Goal: Task Accomplishment & Management: Manage account settings

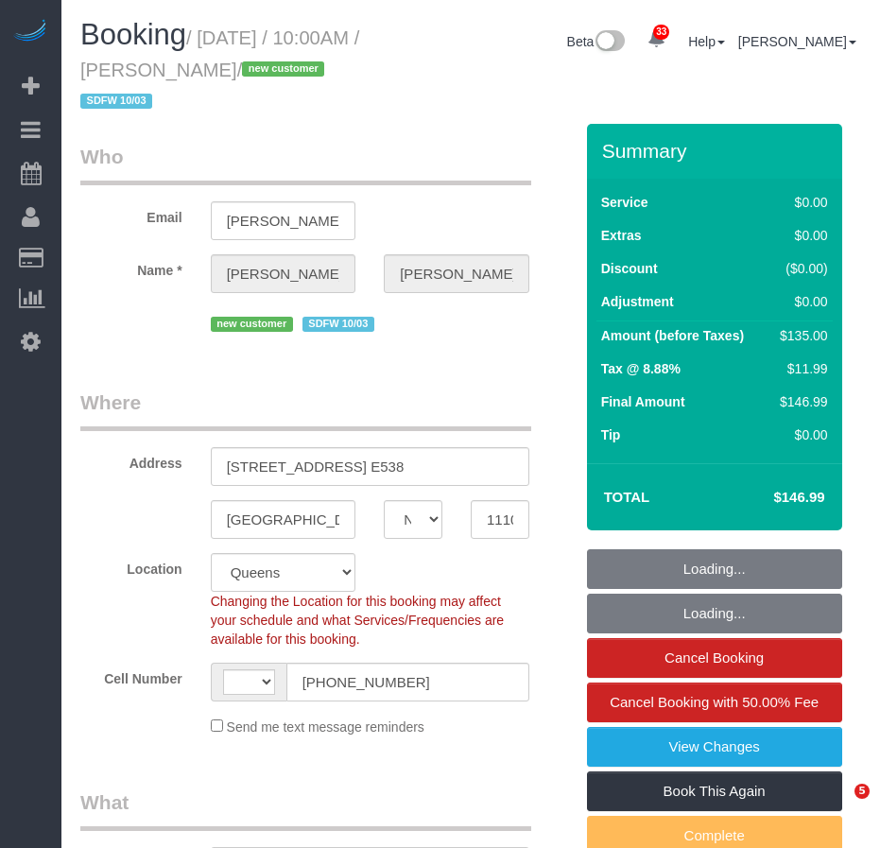
select select "NY"
select select "number:58"
select select "number:73"
select select "number:15"
select select "number:5"
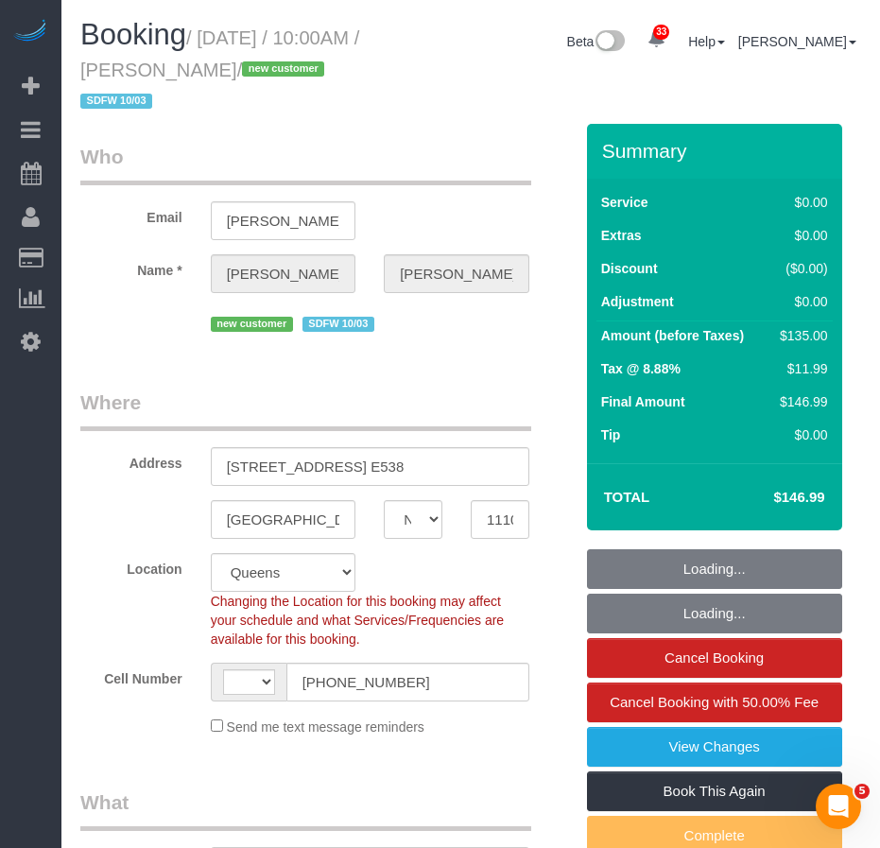
select select "object:1071"
select select "string:[GEOGRAPHIC_DATA]"
select select "string:stripe-pm_1SE8WV4VGloSiKo7XuRhH0Cw"
select select "1"
select select "spot1"
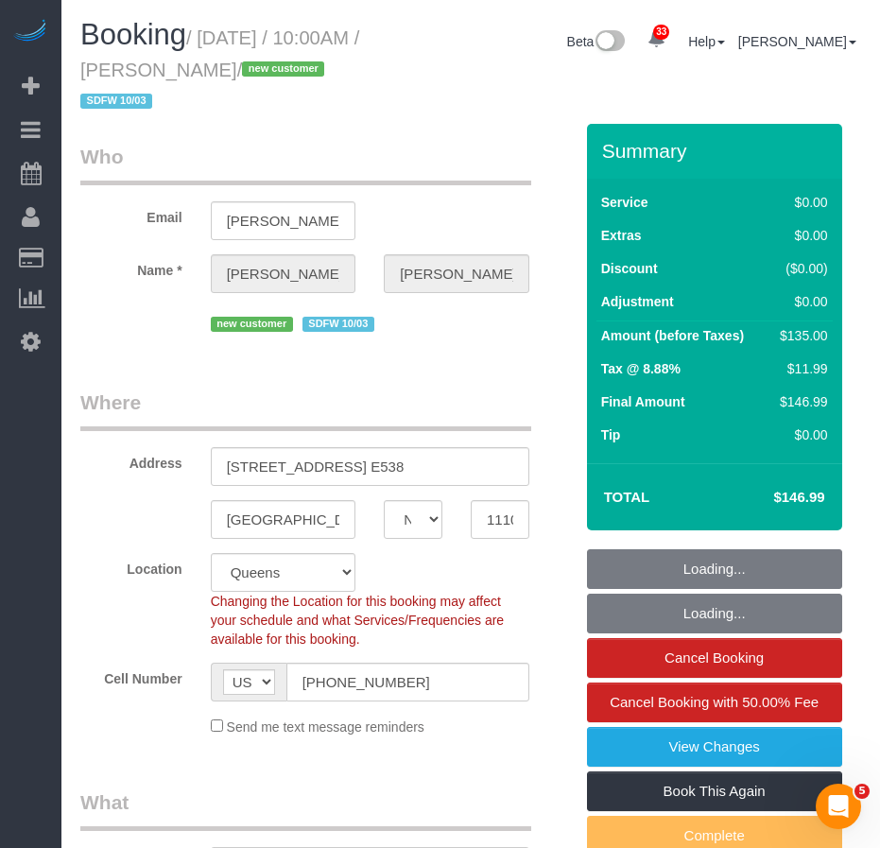
select select "1"
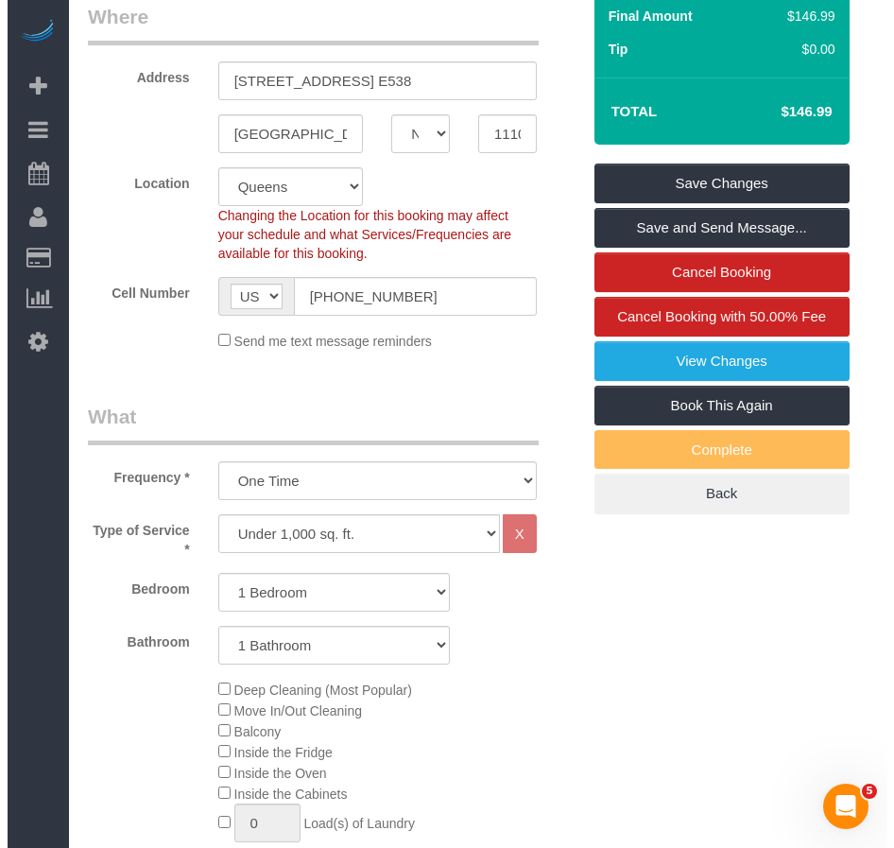
scroll to position [378, 0]
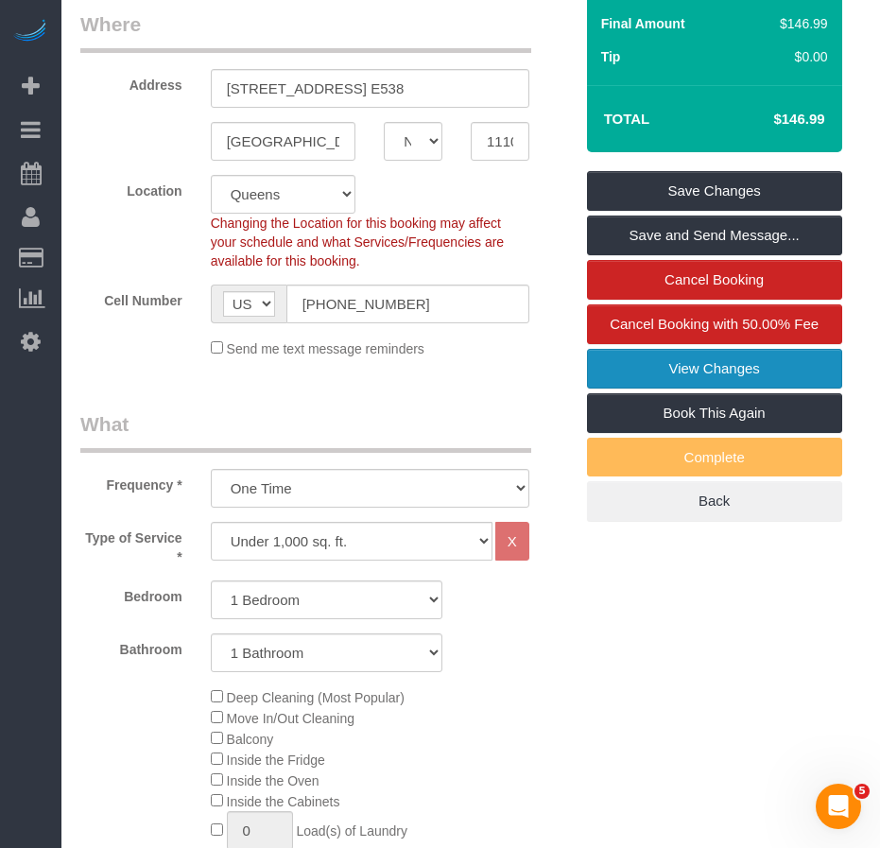
click at [663, 370] on link "View Changes" at bounding box center [714, 369] width 255 height 40
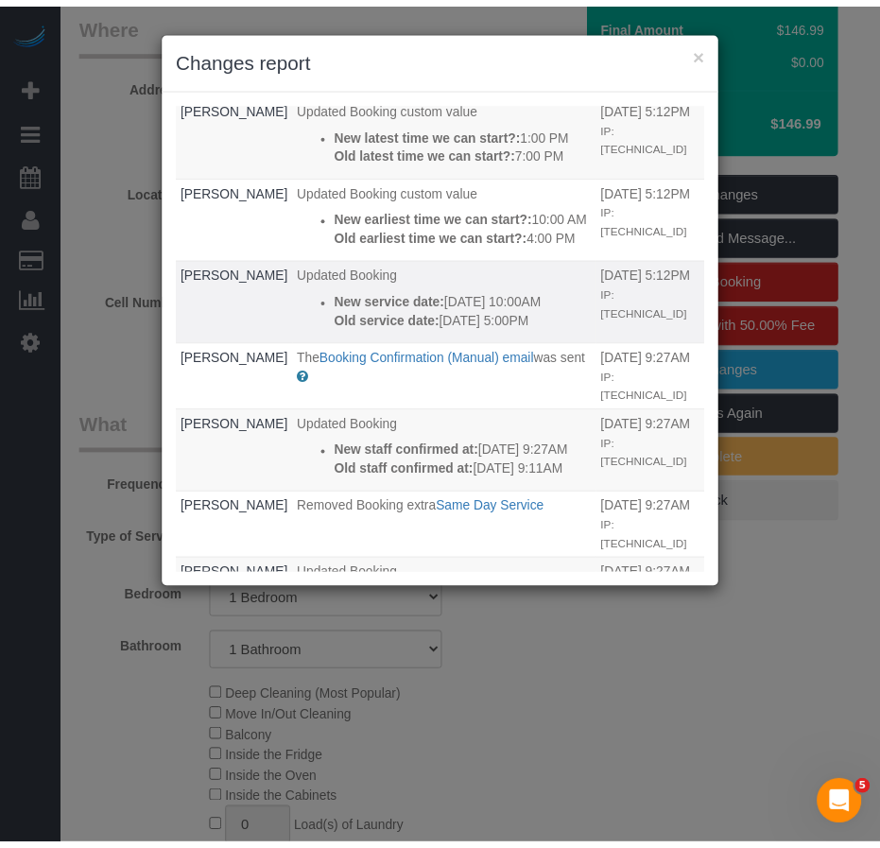
scroll to position [189, 0]
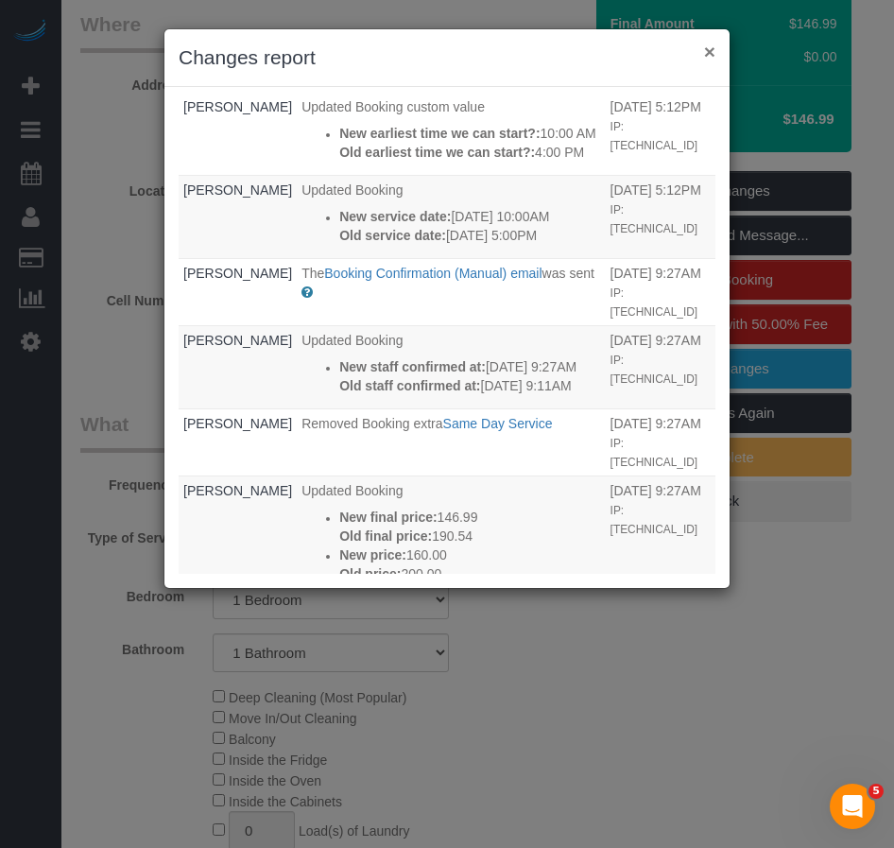
click at [705, 48] on button "×" at bounding box center [709, 52] width 11 height 20
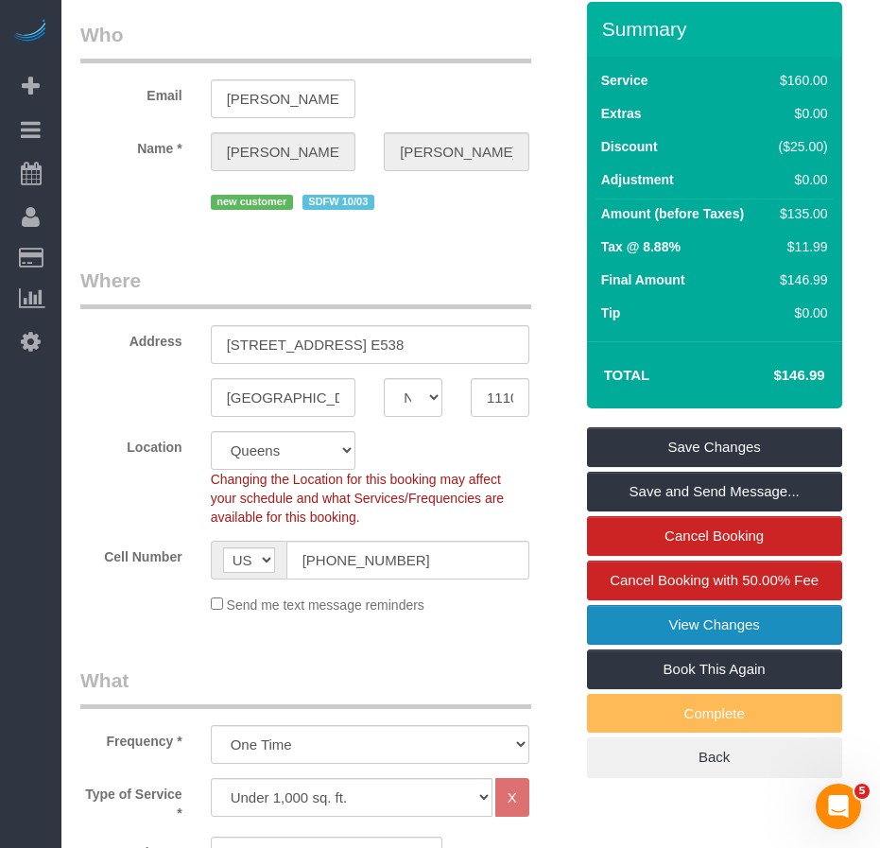
scroll to position [0, 0]
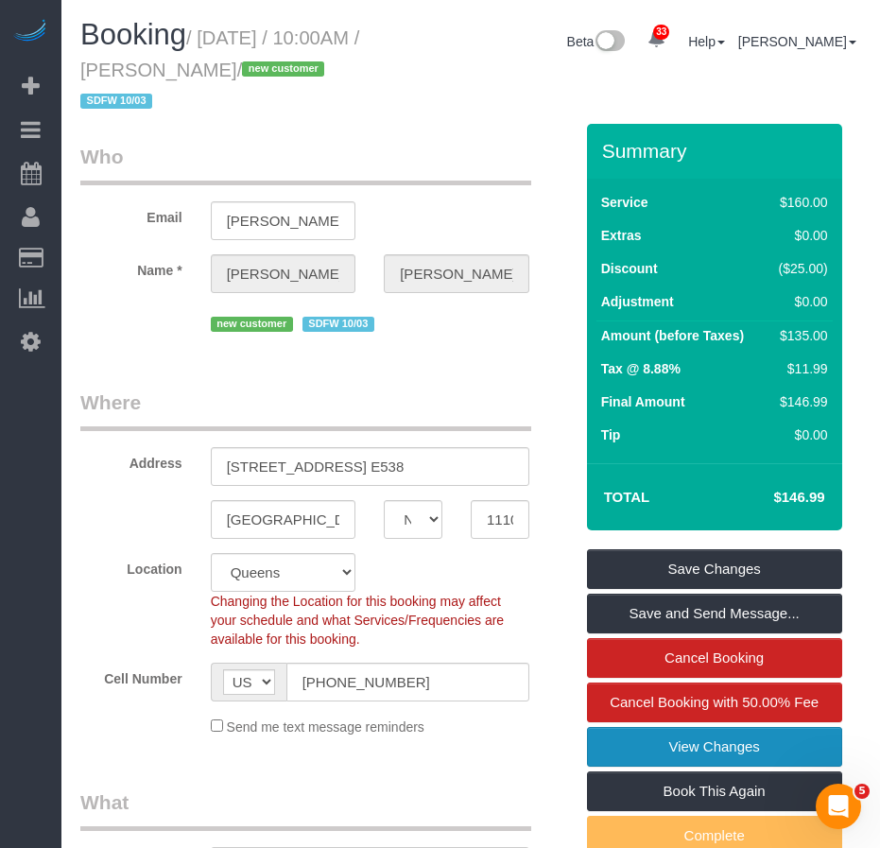
click at [654, 747] on link "View Changes" at bounding box center [714, 747] width 255 height 40
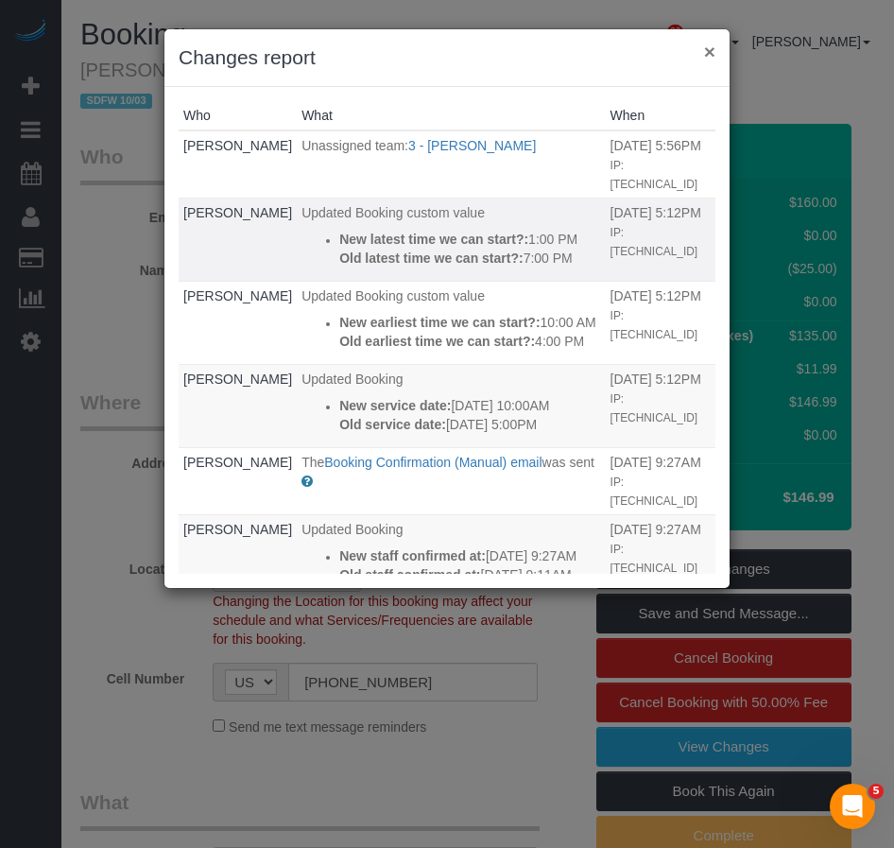
drag, startPoint x: 708, startPoint y: 54, endPoint x: 582, endPoint y: 111, distance: 137.9
click at [705, 54] on button "×" at bounding box center [709, 52] width 11 height 20
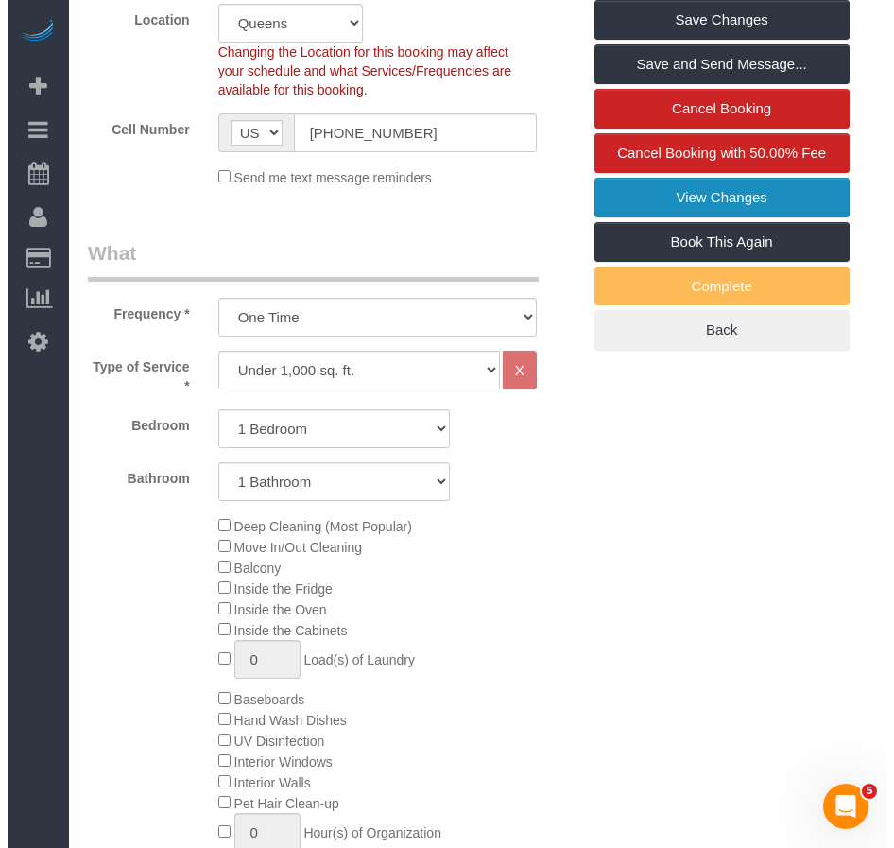
scroll to position [378, 0]
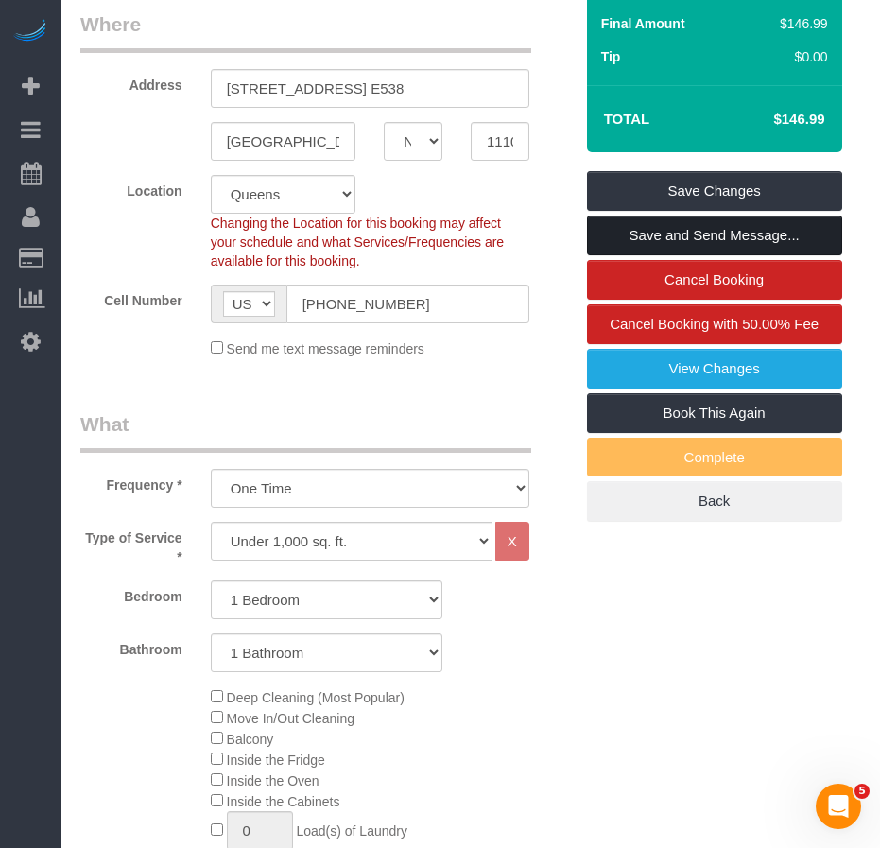
click at [673, 230] on link "Save and Send Message..." at bounding box center [714, 235] width 255 height 40
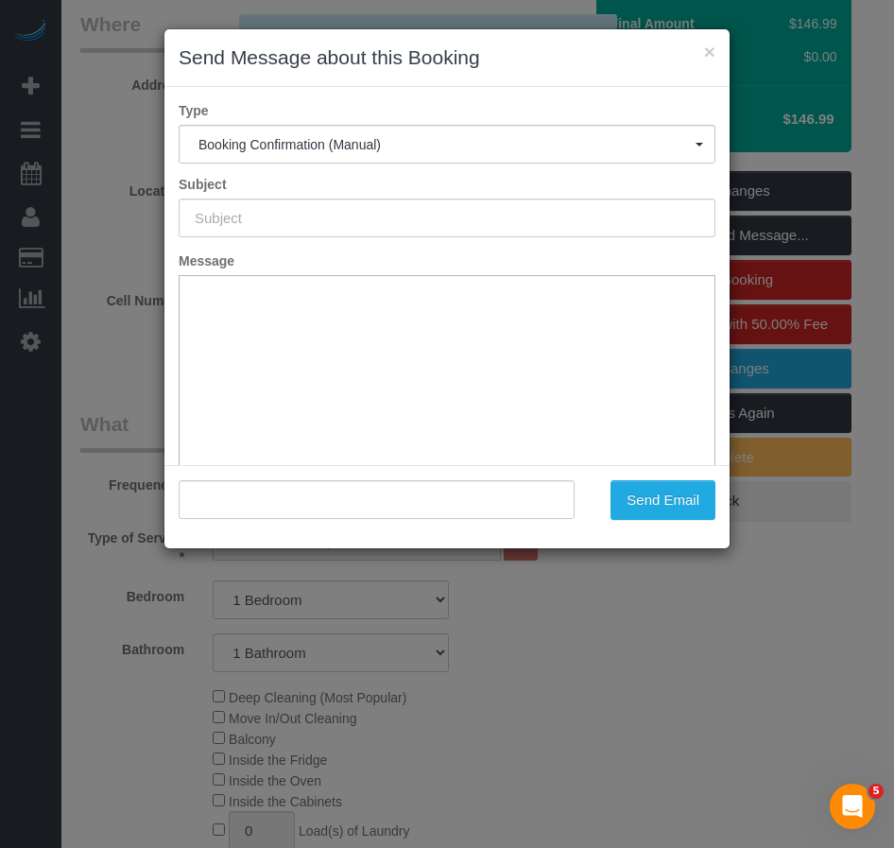
type input "Cleaning Confirmed for [DATE] 10:00am"
type input ""[PERSON_NAME]" <[PERSON_NAME][EMAIL_ADDRESS][PERSON_NAME][DOMAIN_NAME]>"
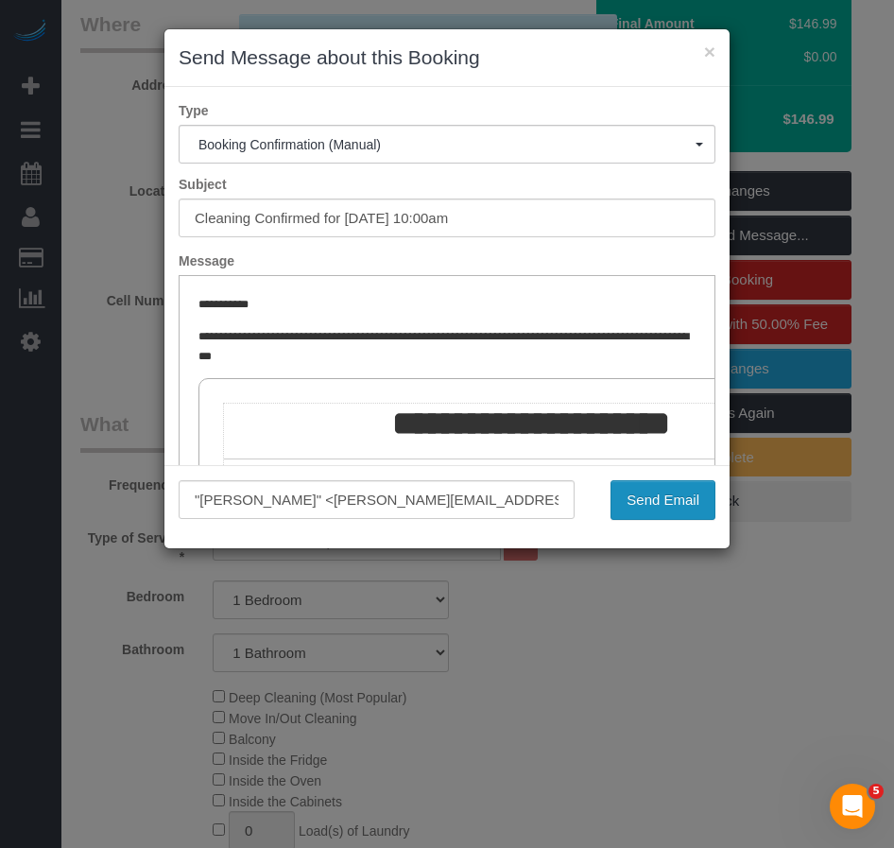
scroll to position [0, 0]
click at [661, 503] on button "Send Email" at bounding box center [662, 500] width 105 height 40
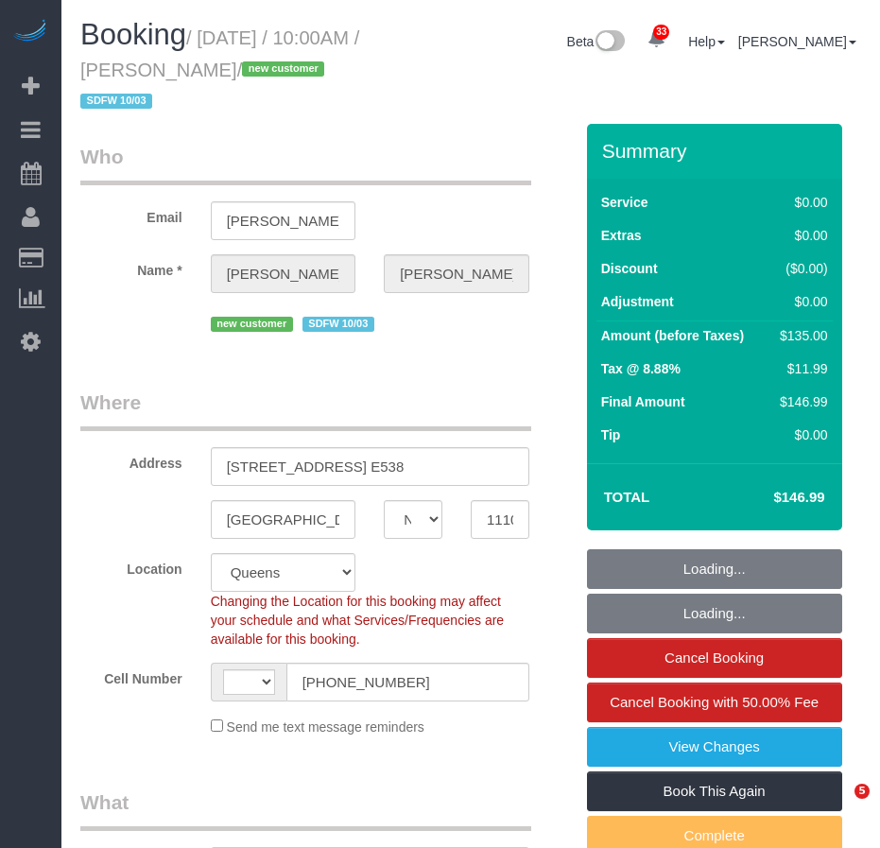
select select "NY"
select select "1"
select select "number:58"
select select "number:73"
select select "number:15"
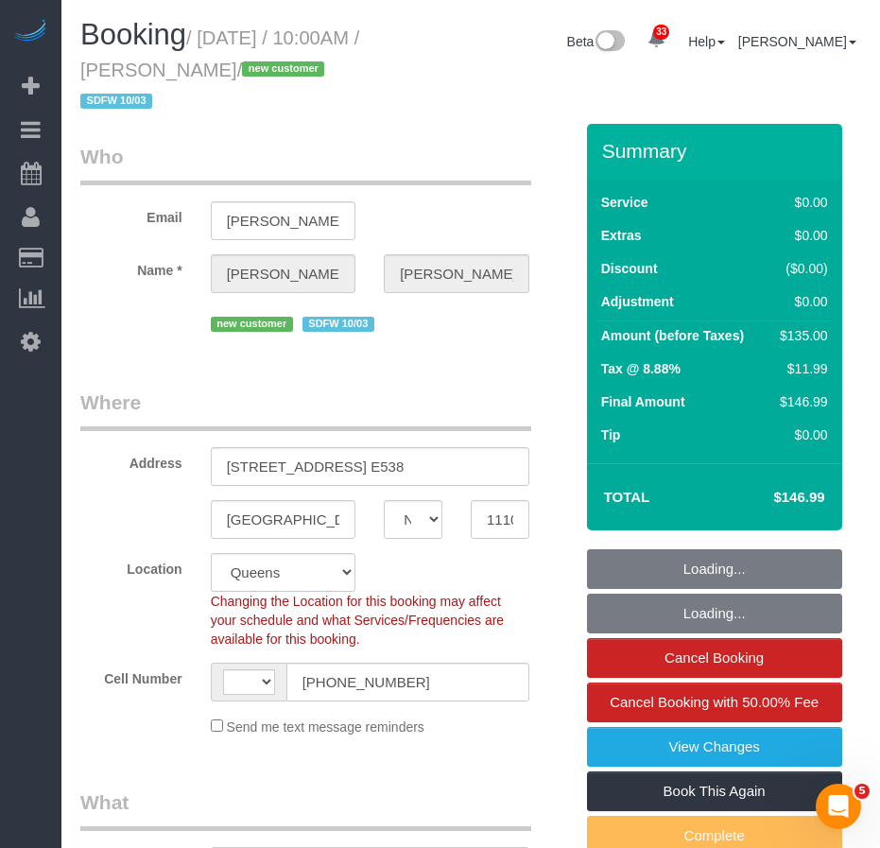
select select "number:5"
select select "object:1071"
select select "string:[GEOGRAPHIC_DATA]"
select select "1"
select select "string:stripe-pm_1SE8WV4VGloSiKo7XuRhH0Cw"
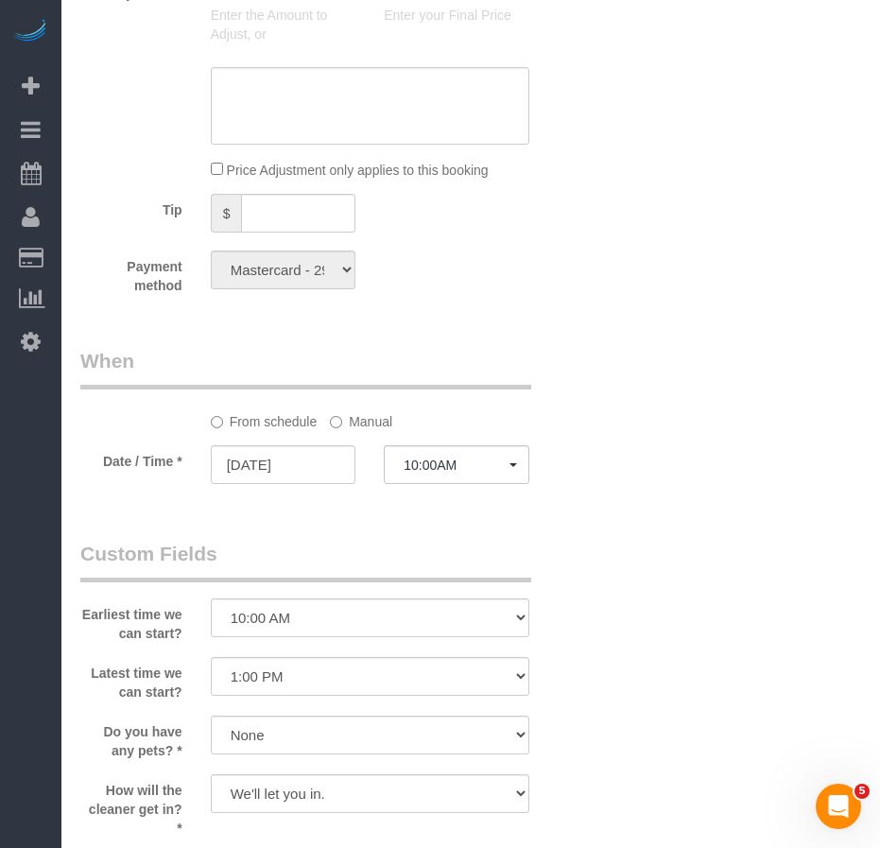
scroll to position [1701, 0]
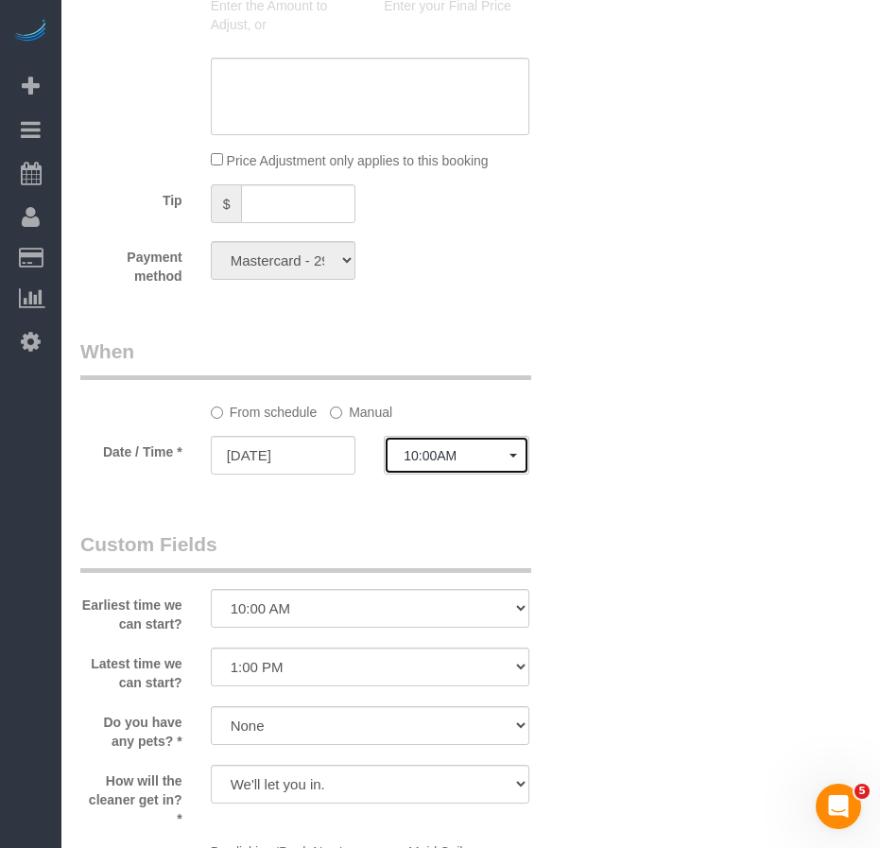
click at [510, 459] on button "10:00AM" at bounding box center [457, 455] width 146 height 39
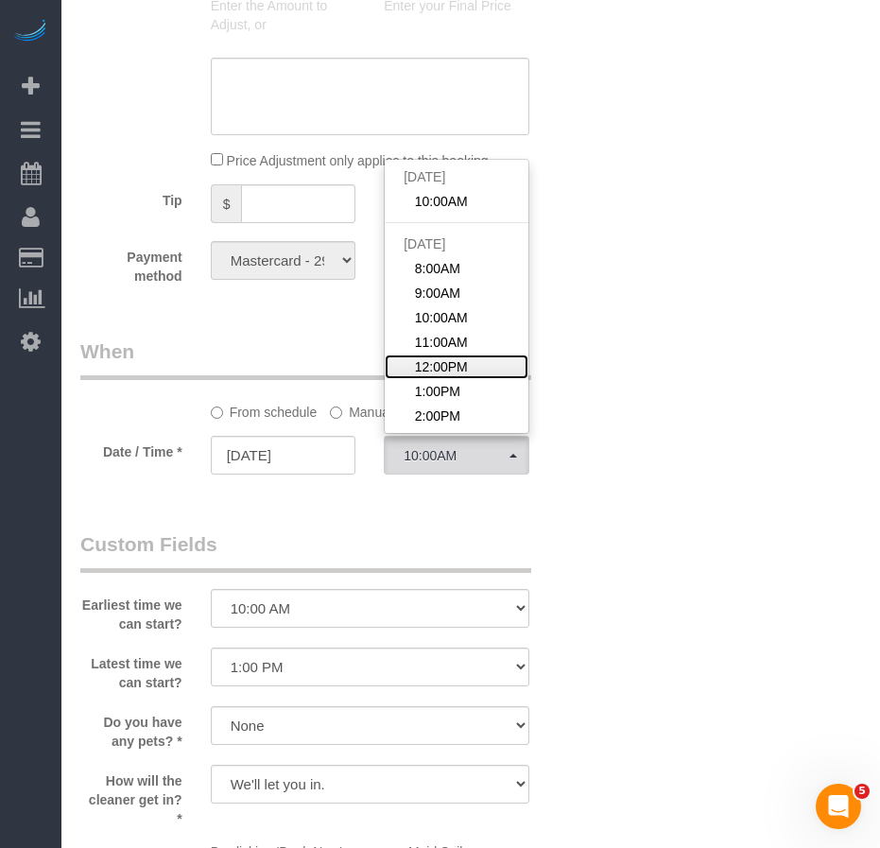
click at [463, 365] on span "12:00PM" at bounding box center [441, 366] width 53 height 19
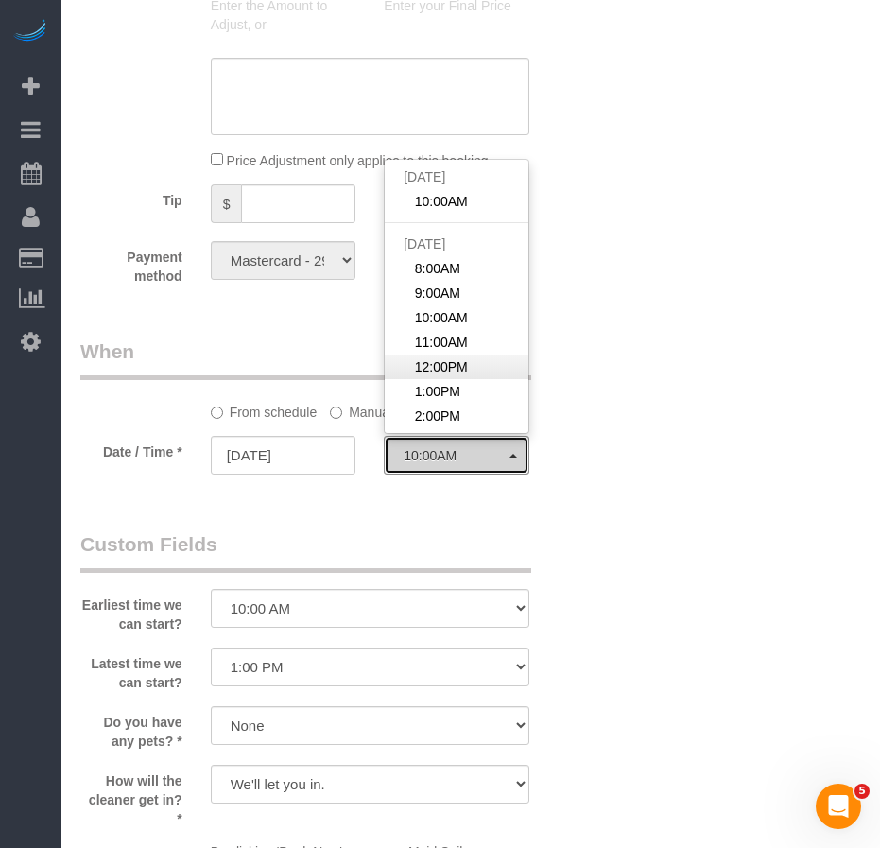
select select "spot6"
type input "10/05/2025"
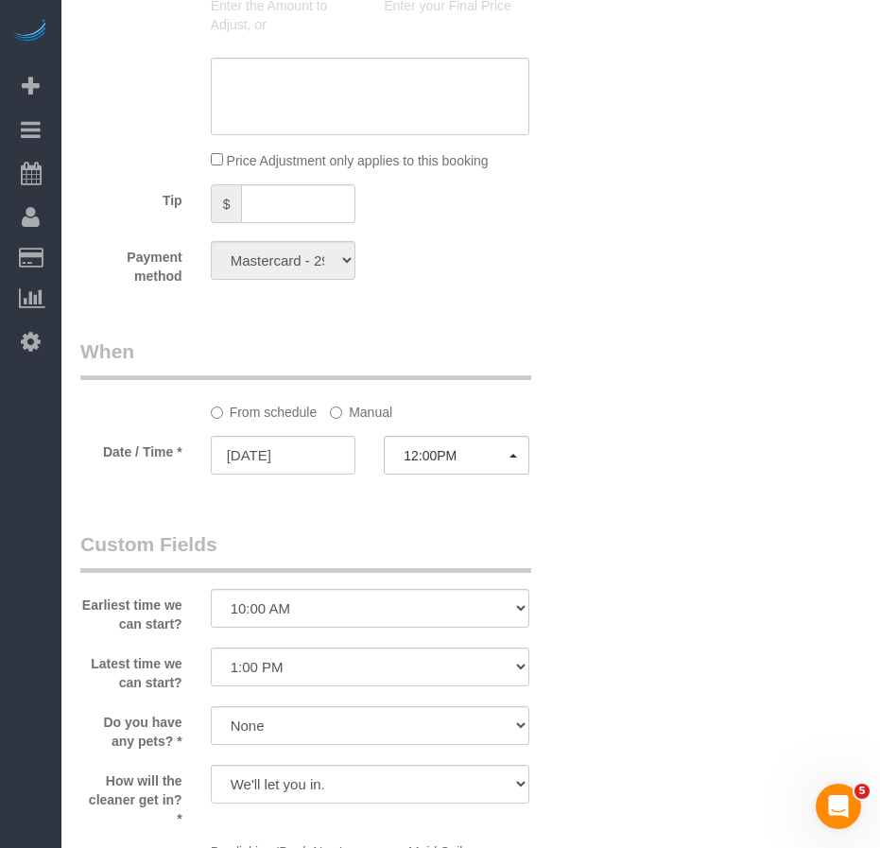
click at [663, 536] on div "Who Email billy.harman@gmail.com Name * William Harman new customer SDFW 10/03 …" at bounding box center [470, 91] width 781 height 3337
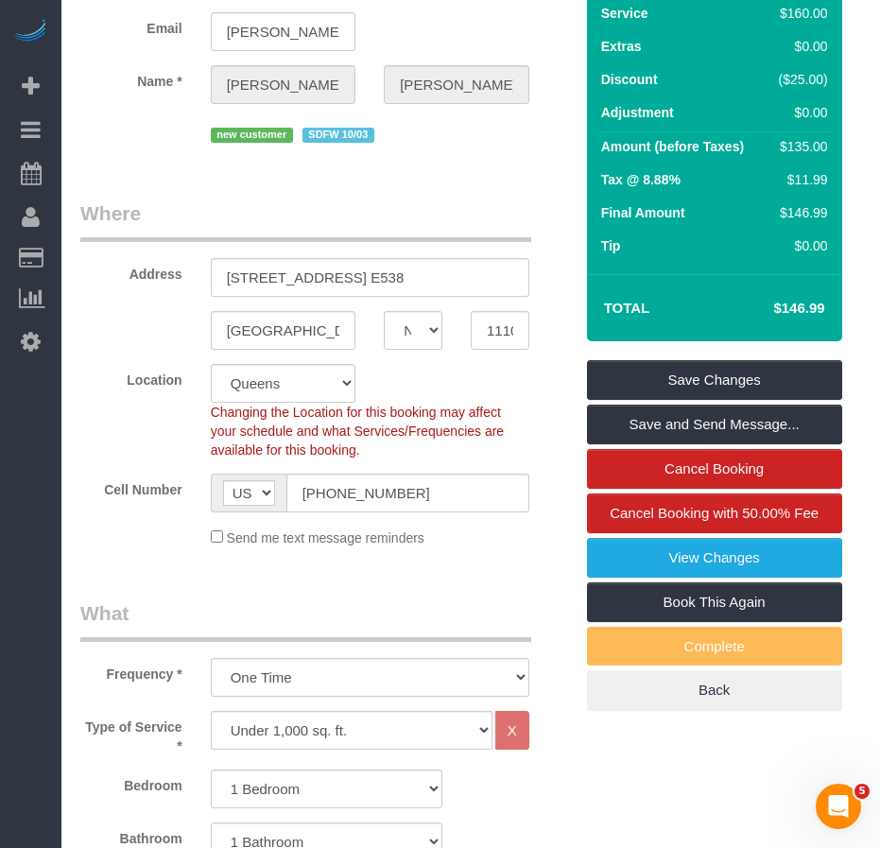
scroll to position [0, 0]
